Goal: Task Accomplishment & Management: Manage account settings

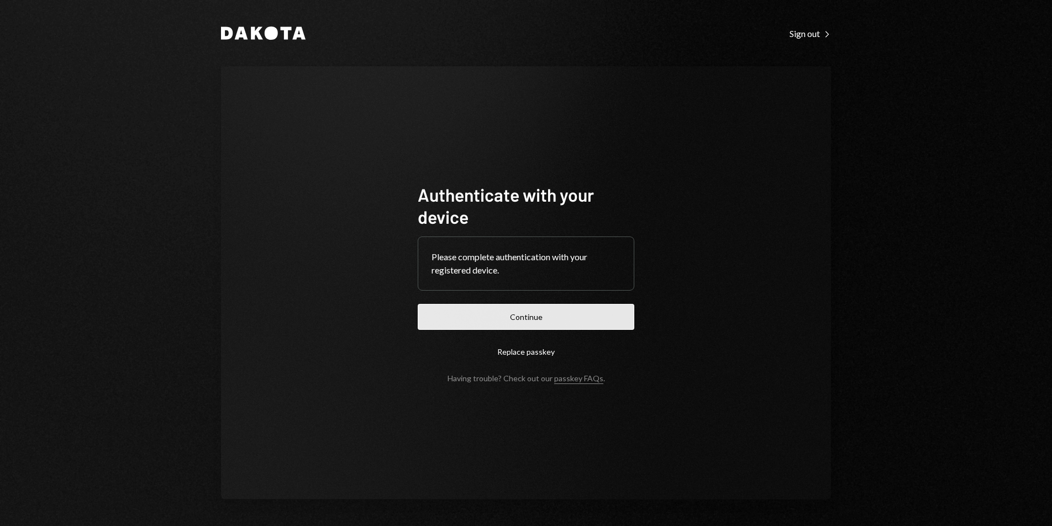
click at [524, 318] on button "Continue" at bounding box center [526, 317] width 217 height 26
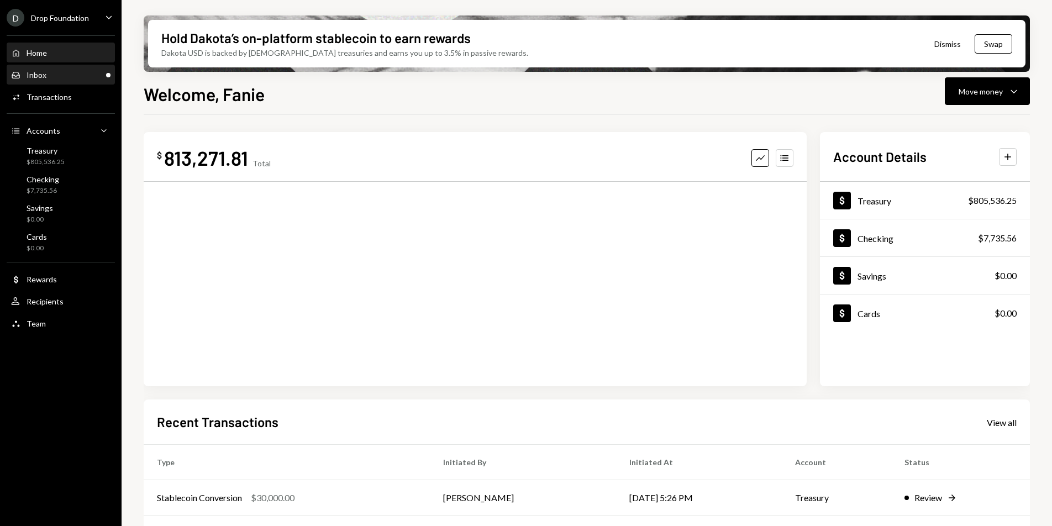
click at [54, 77] on div "Inbox Inbox" at bounding box center [60, 75] width 99 height 10
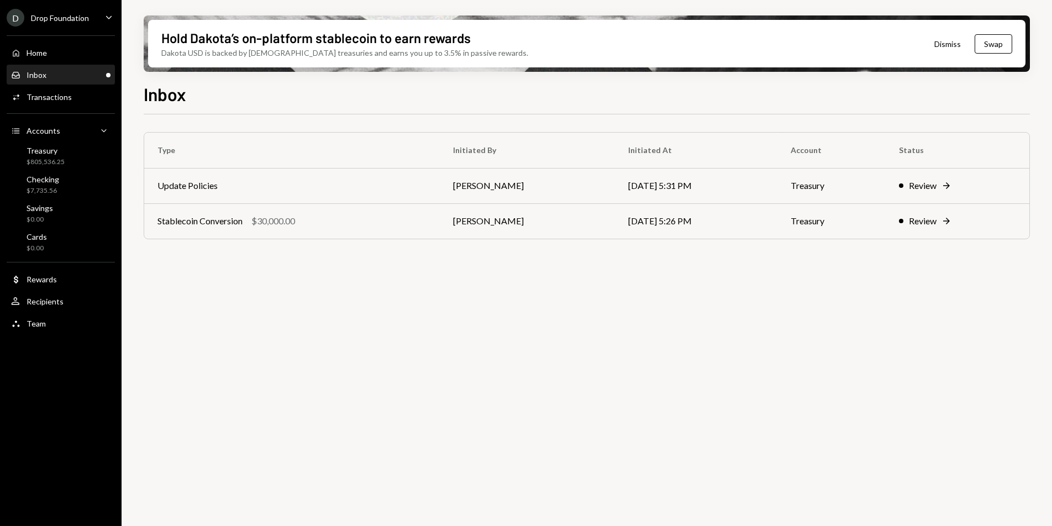
click at [71, 6] on ul "D Drop Foundation Caret Down Home Home Inbox Inbox Activities Transactions Acco…" at bounding box center [61, 167] width 122 height 335
click at [75, 15] on div "Drop Foundation" at bounding box center [60, 17] width 58 height 9
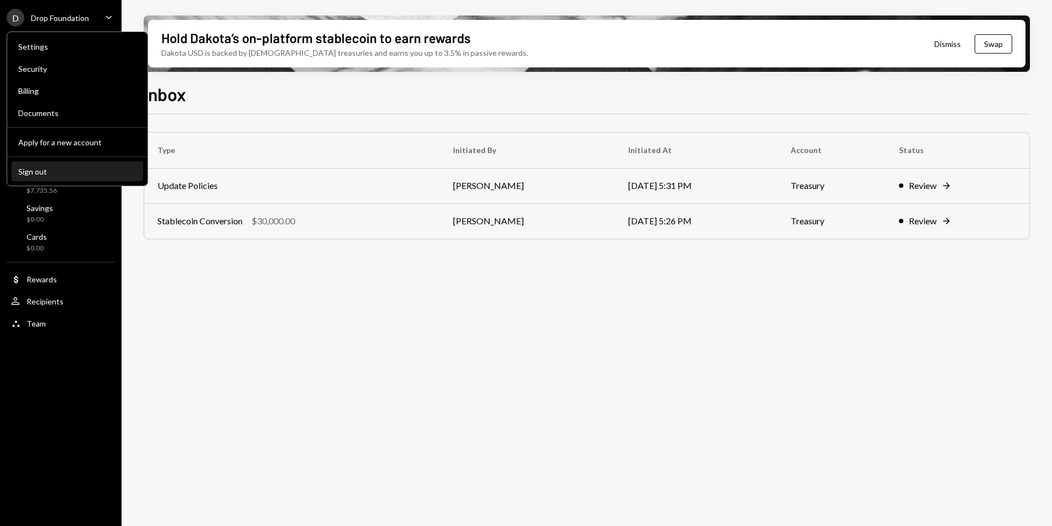
click at [67, 166] on button "Sign out" at bounding box center [78, 172] width 132 height 20
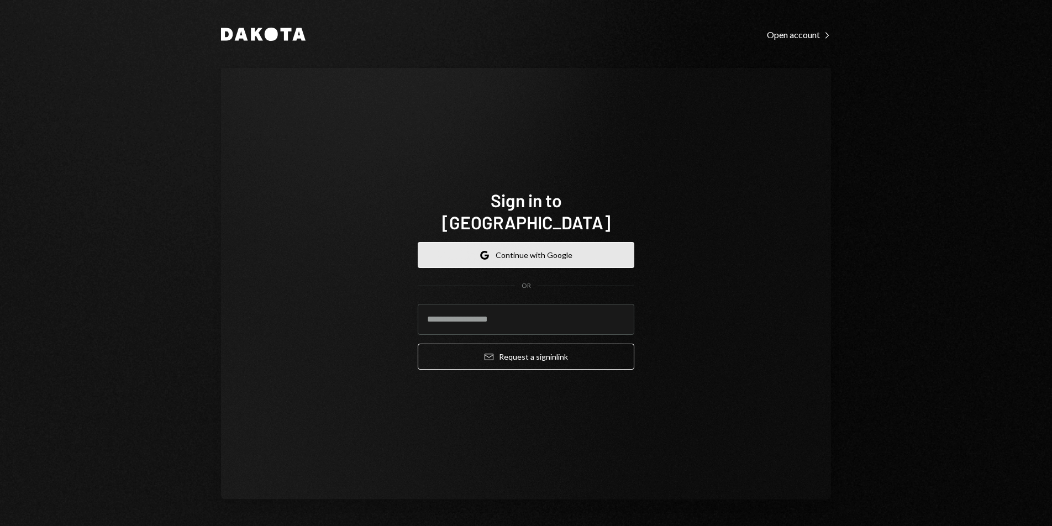
click at [478, 242] on button "Google Continue with Google" at bounding box center [526, 255] width 217 height 26
